Goal: Transaction & Acquisition: Subscribe to service/newsletter

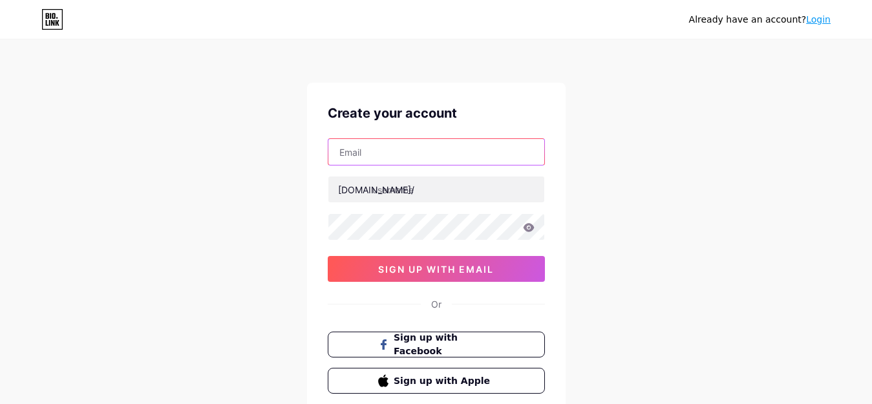
click at [382, 159] on input "text" at bounding box center [436, 152] width 216 height 26
paste input "darcywright520@gmail.com"
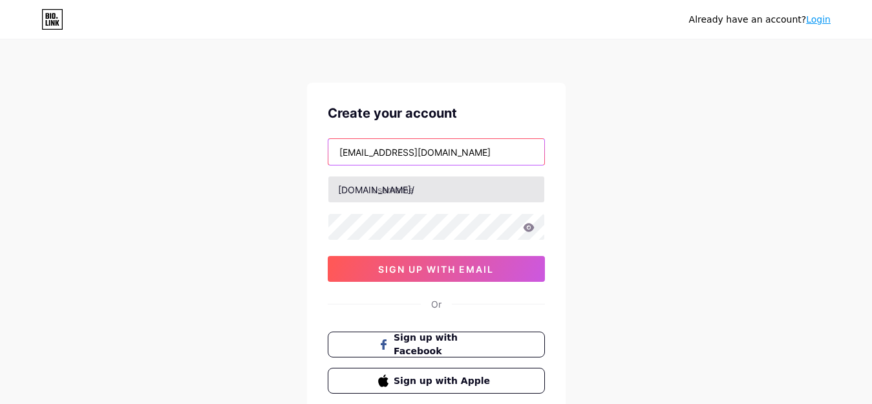
type input "darcywright520@gmail.com"
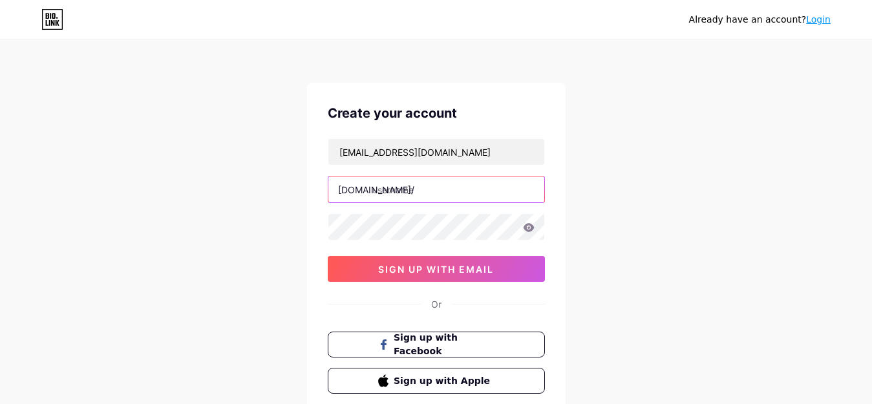
drag, startPoint x: 397, startPoint y: 198, endPoint x: 398, endPoint y: 207, distance: 9.7
click at [397, 197] on input "text" at bounding box center [436, 189] width 216 height 26
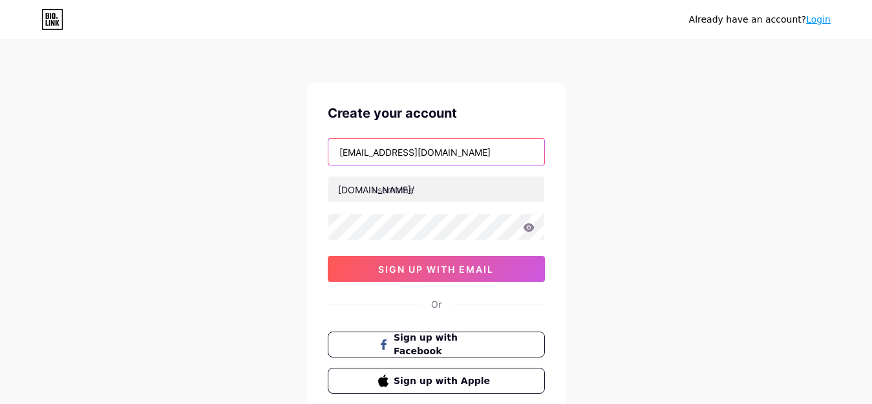
click at [358, 145] on input "darcywright520@gmail.com" at bounding box center [436, 152] width 216 height 26
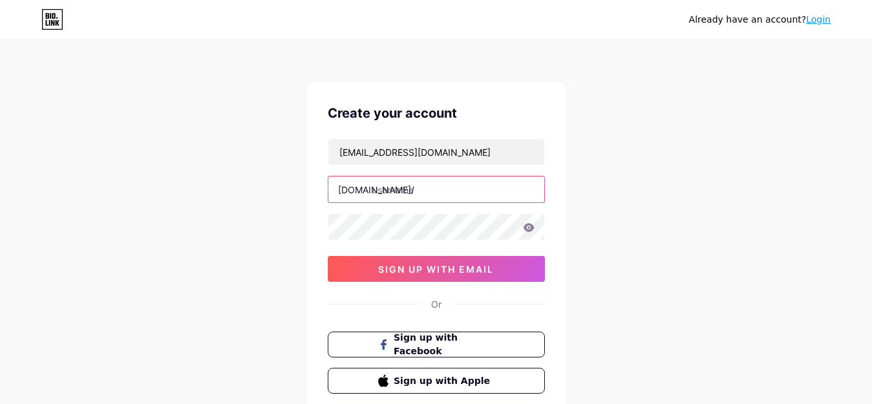
click at [431, 187] on input "text" at bounding box center [436, 189] width 216 height 26
paste input "darcywright520"
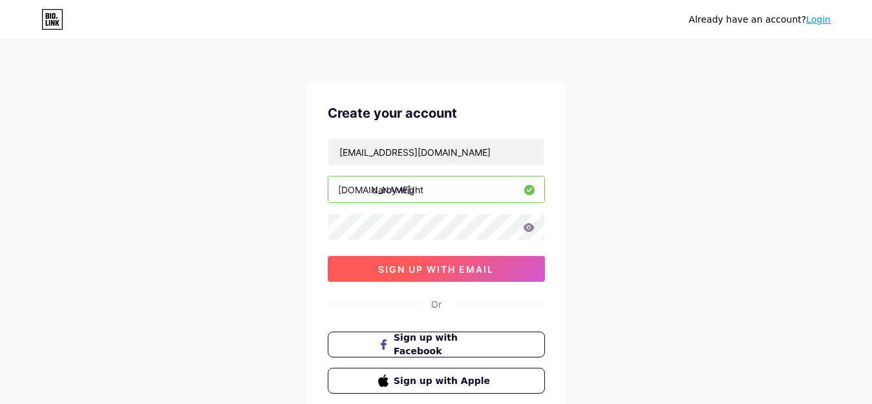
click at [429, 276] on button "sign up with email" at bounding box center [436, 269] width 217 height 26
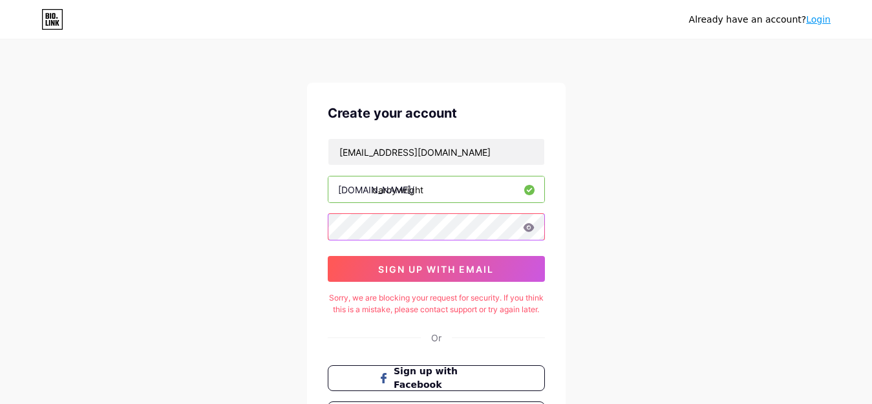
click at [236, 249] on div "Already have an account? Login Create your account darcywright520@gmail.com bio…" at bounding box center [436, 264] width 872 height 528
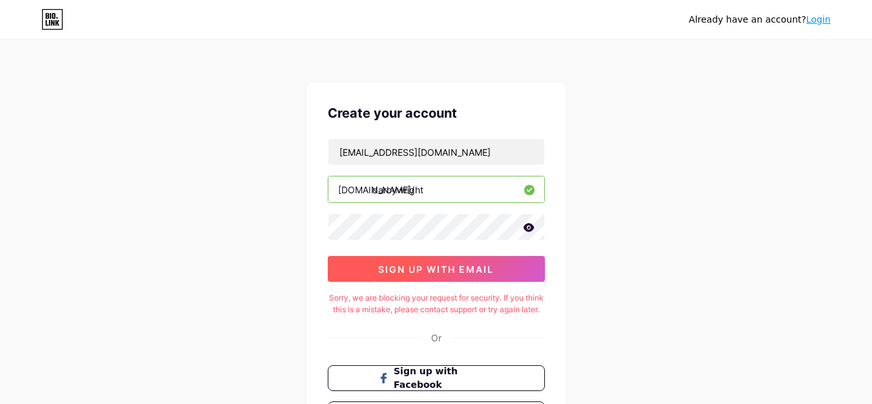
click at [409, 260] on button "sign up with email" at bounding box center [436, 269] width 217 height 26
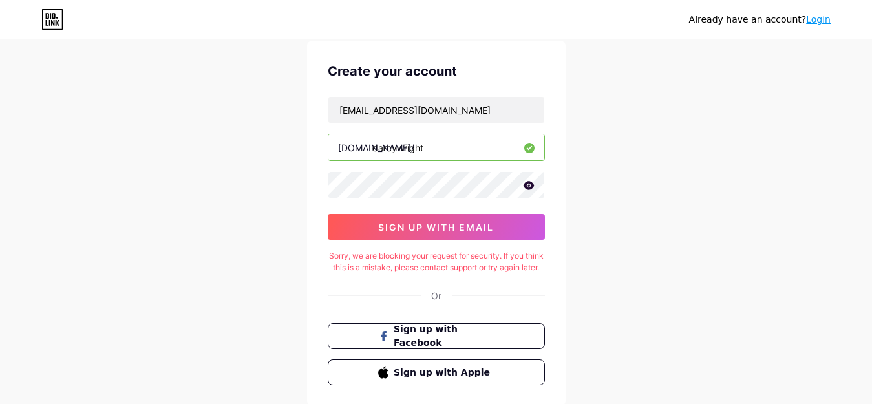
scroll to position [65, 0]
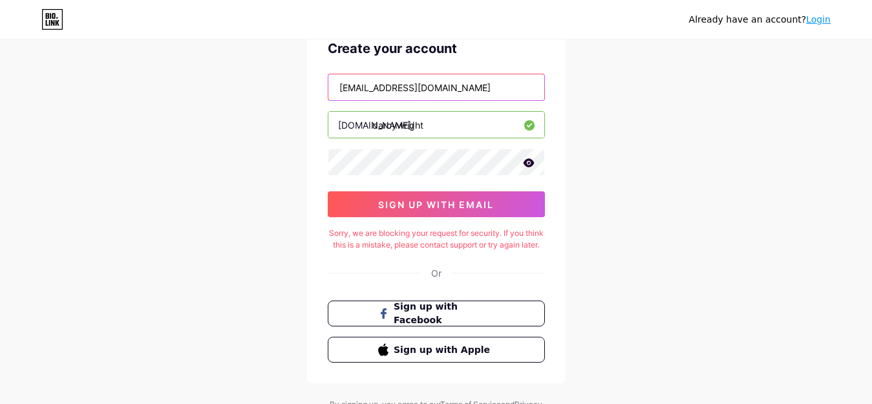
click at [463, 89] on input "darcywright520@gmail.com" at bounding box center [436, 87] width 216 height 26
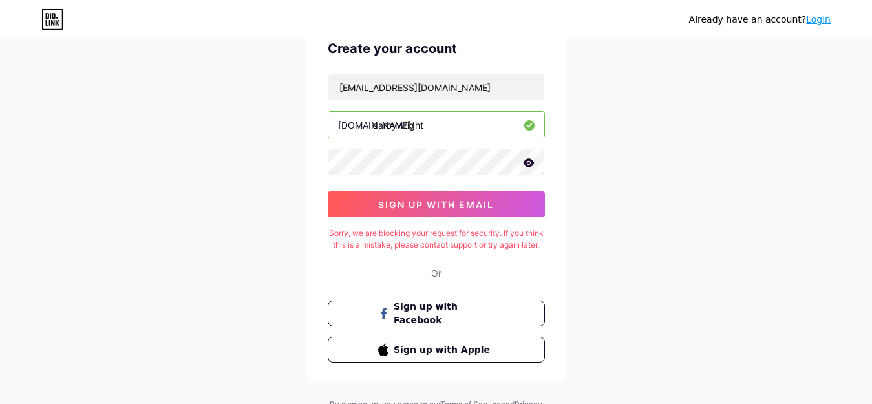
click at [423, 127] on input "darcywright" at bounding box center [436, 125] width 216 height 26
type input "darcywri"
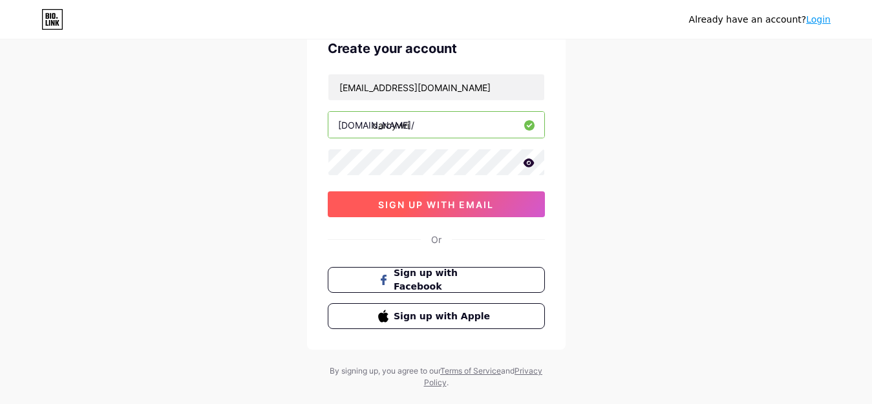
click at [419, 205] on span "sign up with email" at bounding box center [436, 204] width 116 height 11
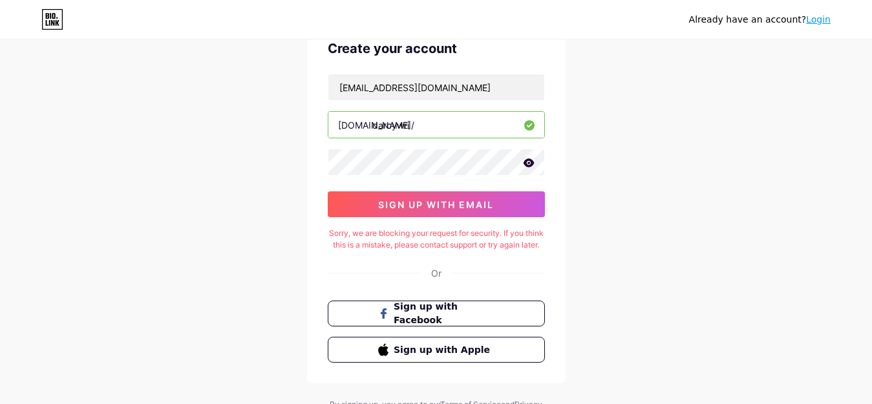
click at [824, 23] on link "Login" at bounding box center [818, 19] width 25 height 10
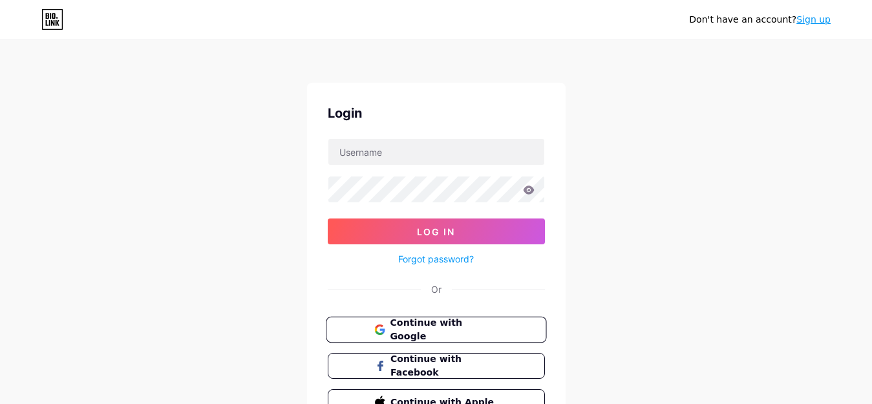
click at [403, 328] on span "Continue with Google" at bounding box center [444, 330] width 108 height 28
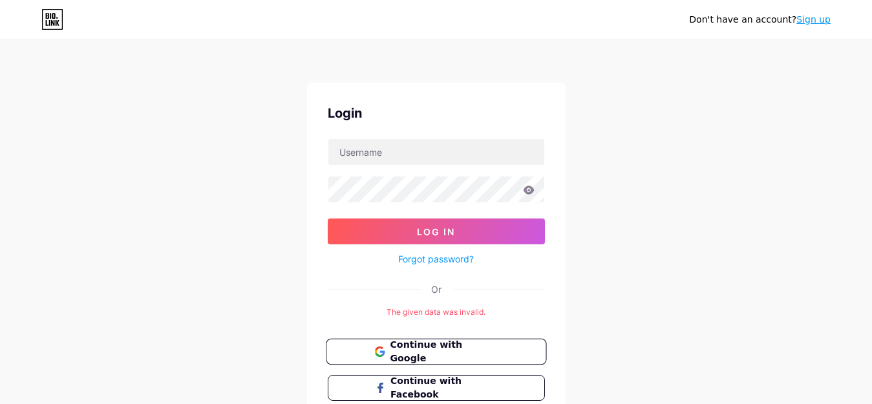
click at [448, 360] on button "Continue with Google" at bounding box center [436, 352] width 220 height 26
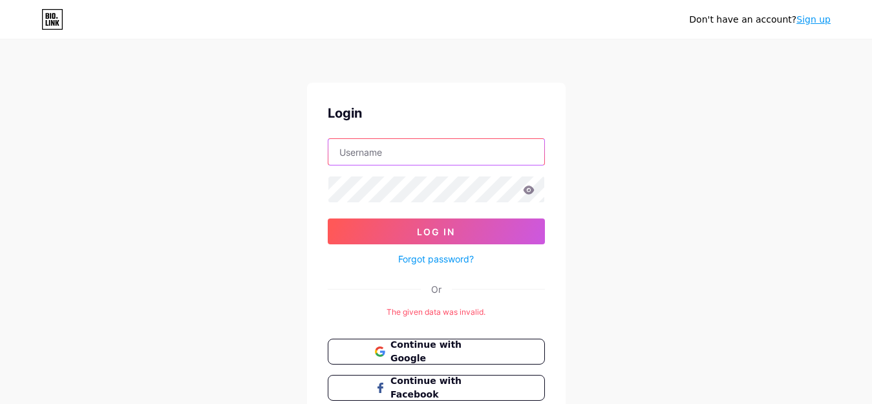
click at [419, 159] on input "text" at bounding box center [436, 152] width 216 height 26
paste input "darcywright520"
click at [410, 151] on input "darcywright520" at bounding box center [436, 152] width 216 height 26
click at [328, 218] on button "Log In" at bounding box center [436, 231] width 217 height 26
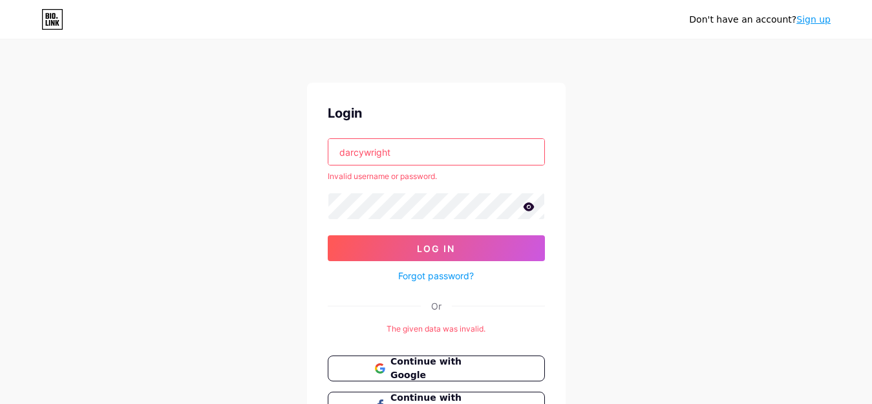
click at [390, 159] on input "darcywright" at bounding box center [436, 152] width 216 height 26
type input "darcywrig"
click at [328, 235] on button "Log In" at bounding box center [436, 248] width 217 height 26
